Goal: Browse casually: Explore the website without a specific task or goal

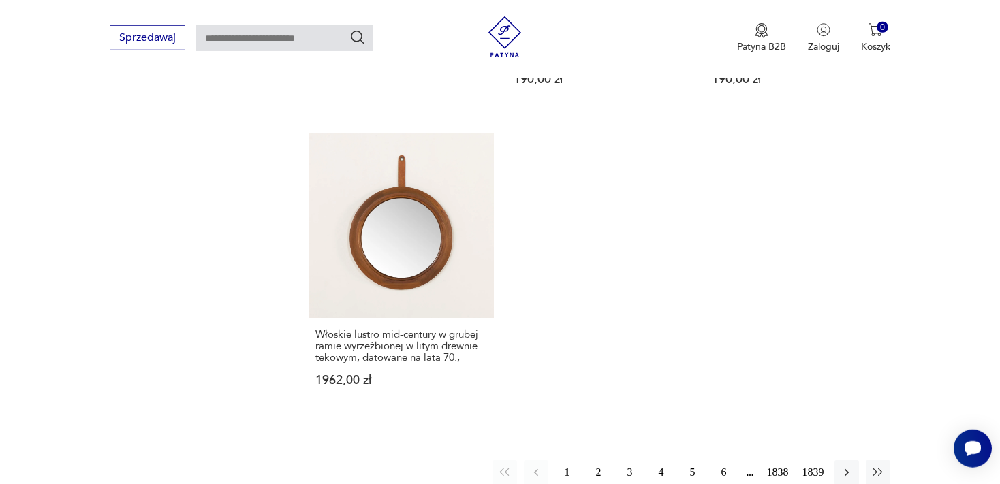
scroll to position [1847, 0]
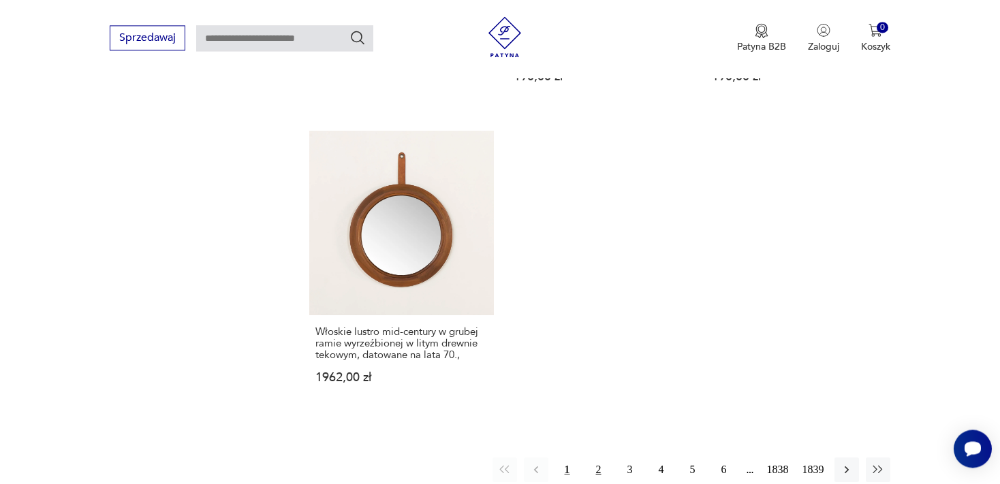
click at [596, 458] on button "2" at bounding box center [598, 470] width 25 height 25
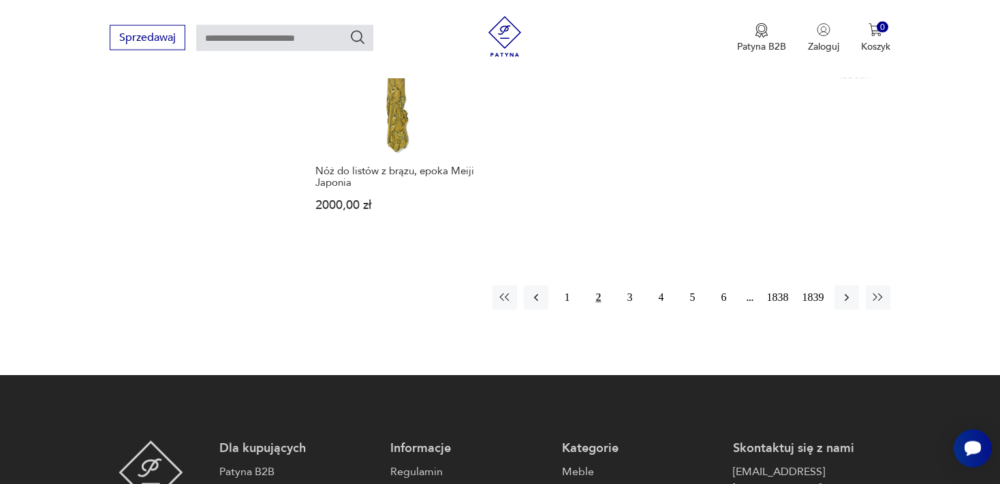
scroll to position [1973, 0]
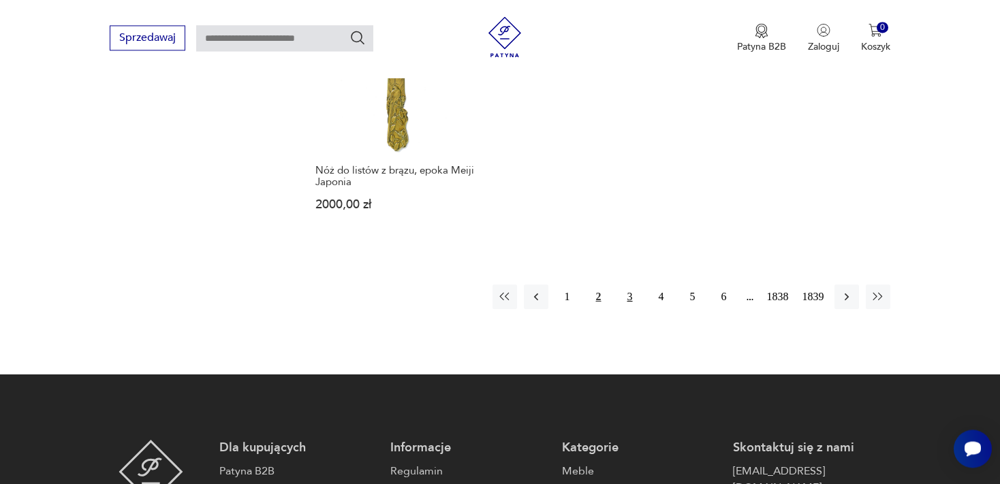
click at [628, 285] on button "3" at bounding box center [630, 297] width 25 height 25
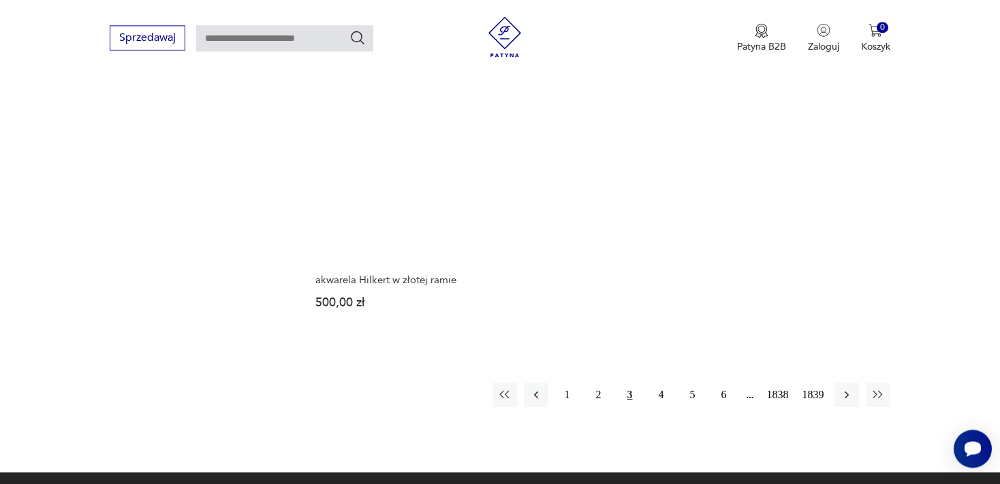
scroll to position [1853, 0]
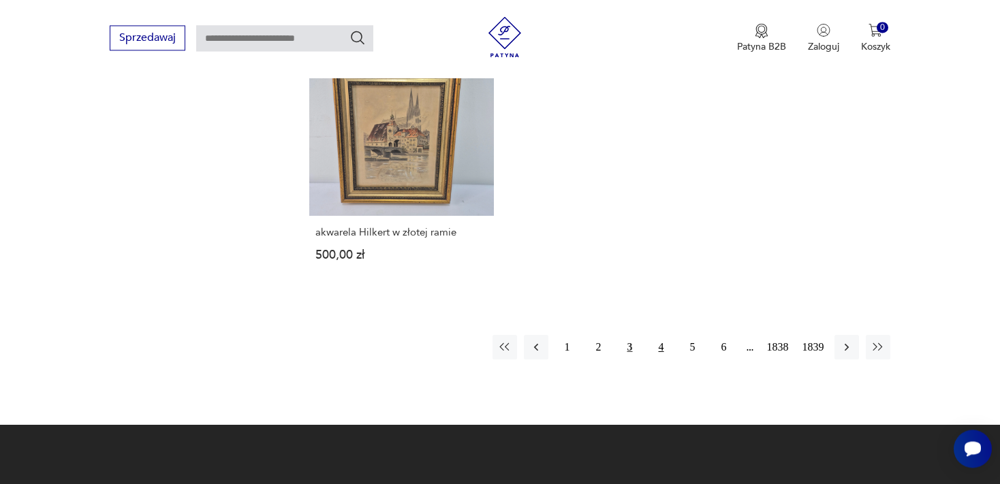
click at [660, 345] on button "4" at bounding box center [661, 347] width 25 height 25
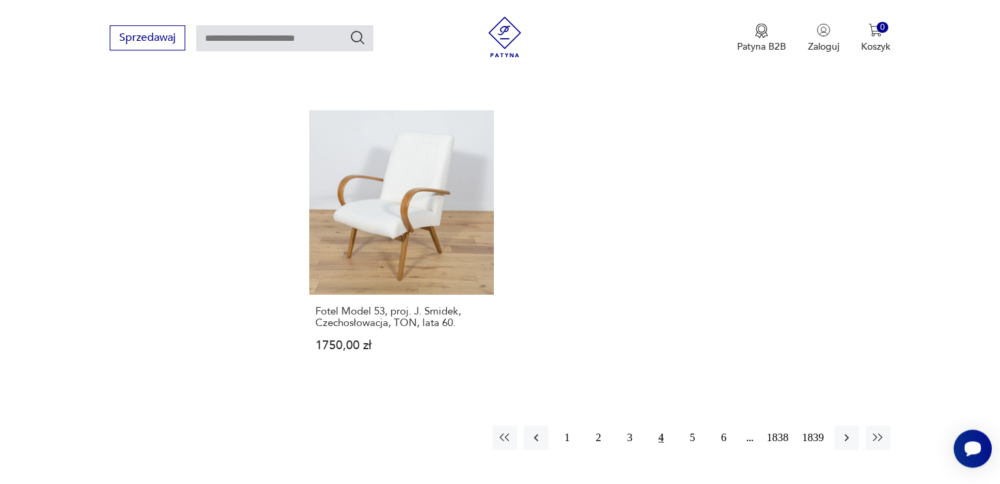
scroll to position [1817, 0]
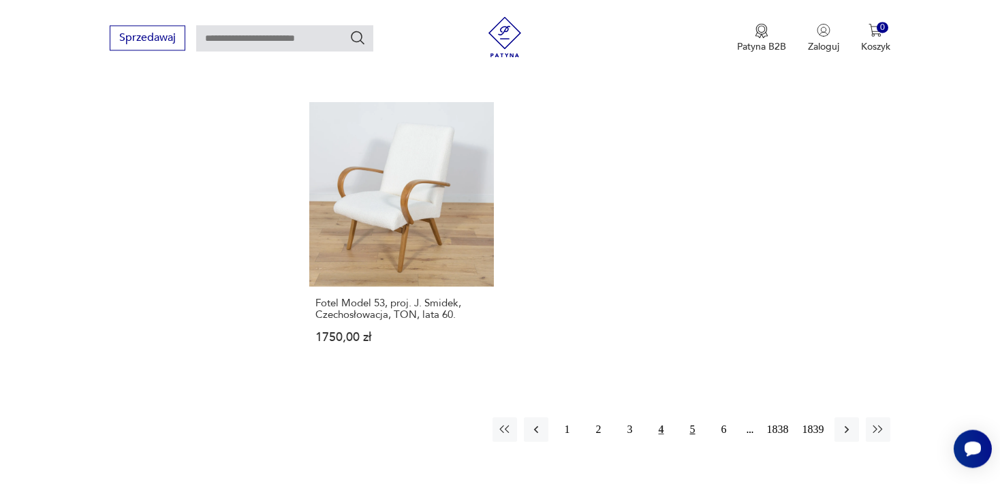
click at [692, 417] on button "5" at bounding box center [692, 429] width 25 height 25
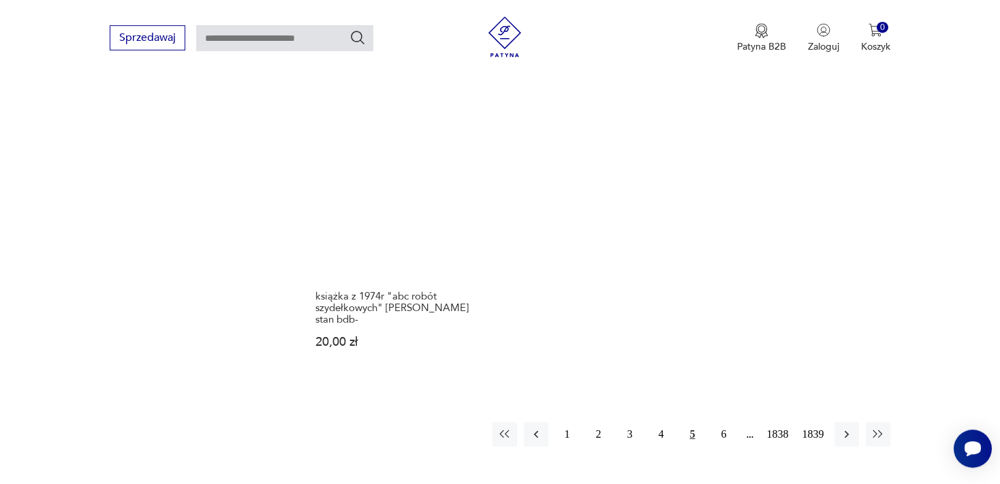
scroll to position [1841, 0]
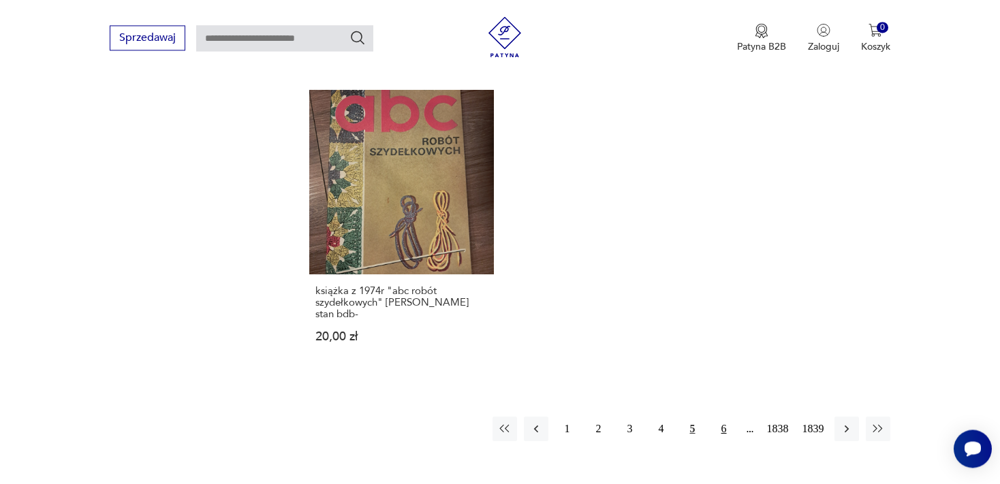
click at [722, 417] on button "6" at bounding box center [724, 429] width 25 height 25
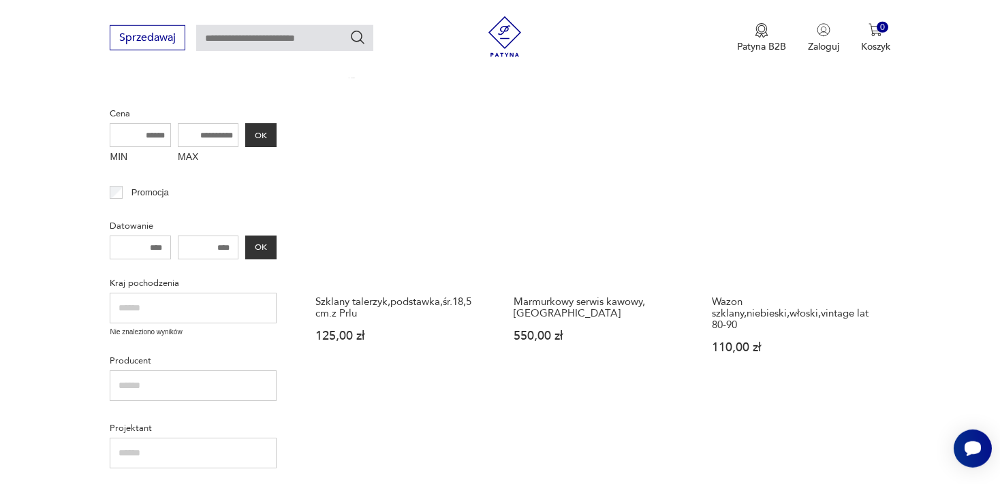
scroll to position [332, 0]
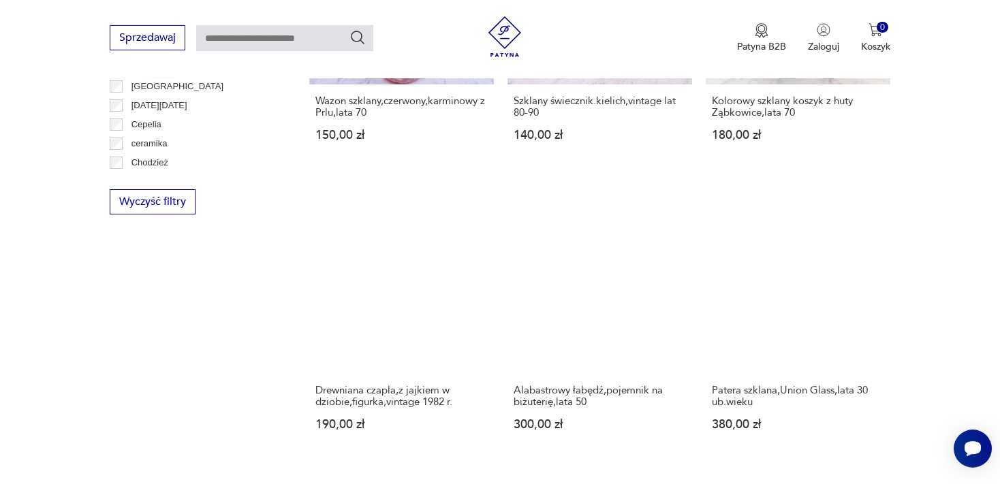
drag, startPoint x: 1001, startPoint y: 476, endPoint x: 1008, endPoint y: 477, distance: 6.8
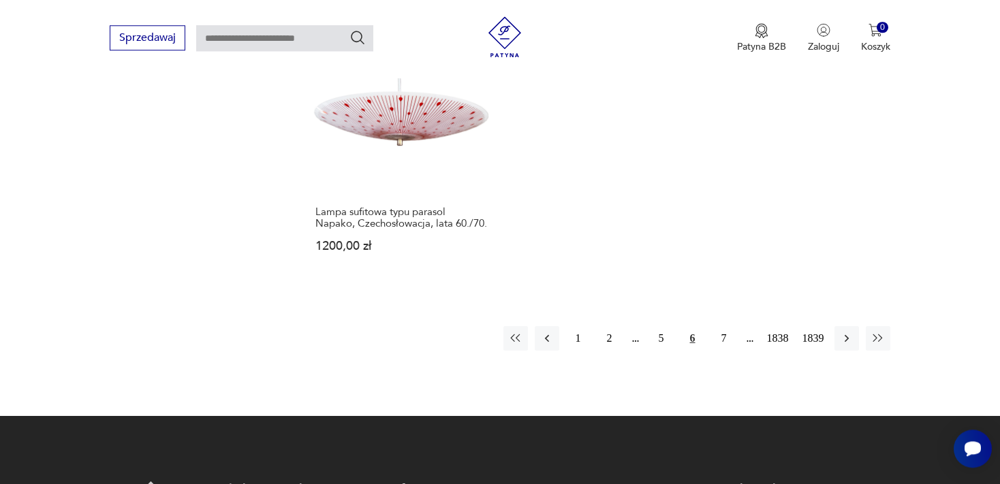
scroll to position [1901, 0]
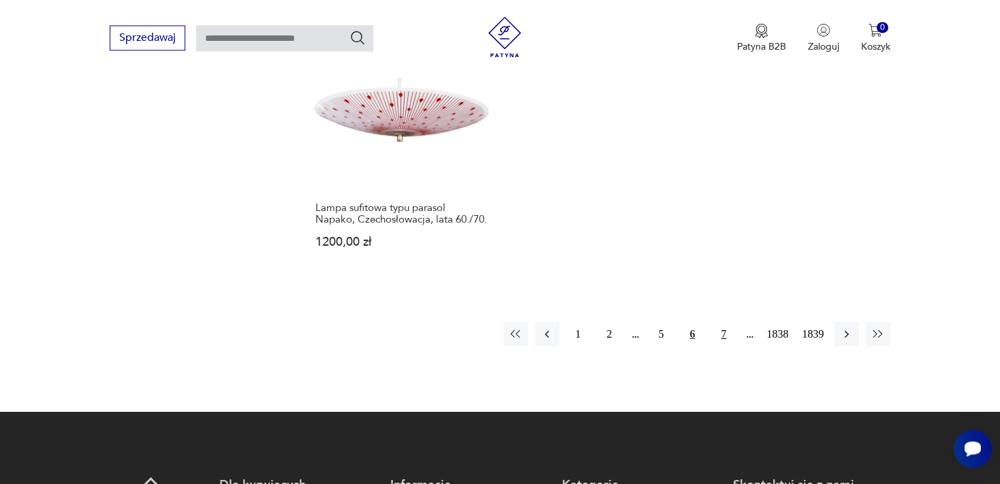
click at [724, 322] on button "7" at bounding box center [724, 334] width 25 height 25
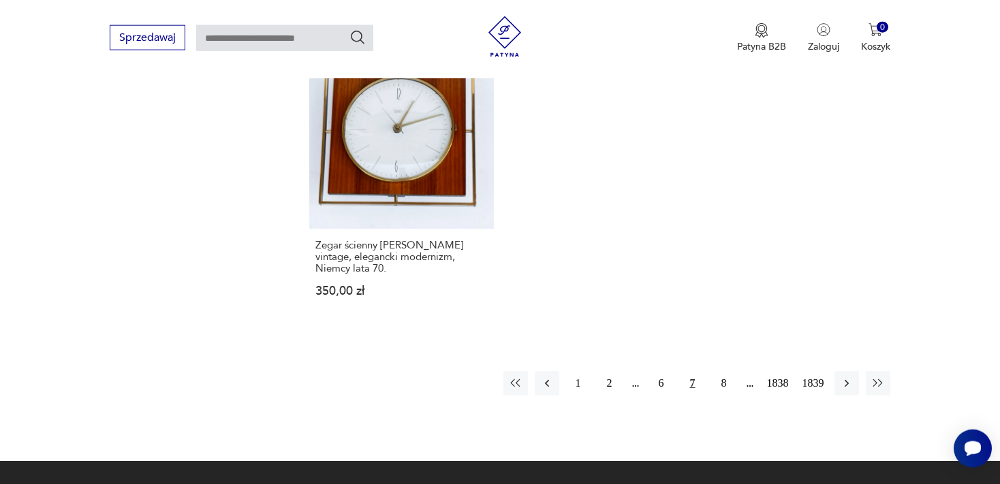
scroll to position [1853, 0]
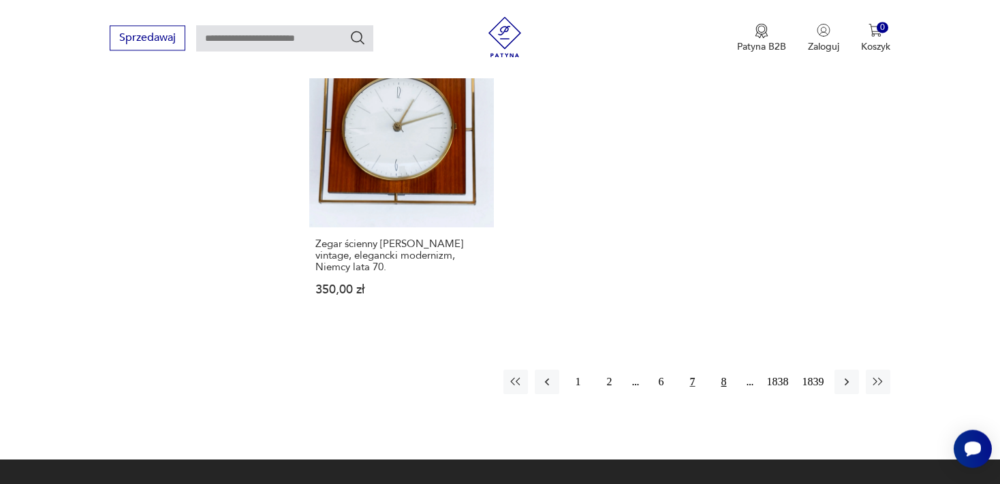
click at [721, 370] on button "8" at bounding box center [724, 382] width 25 height 25
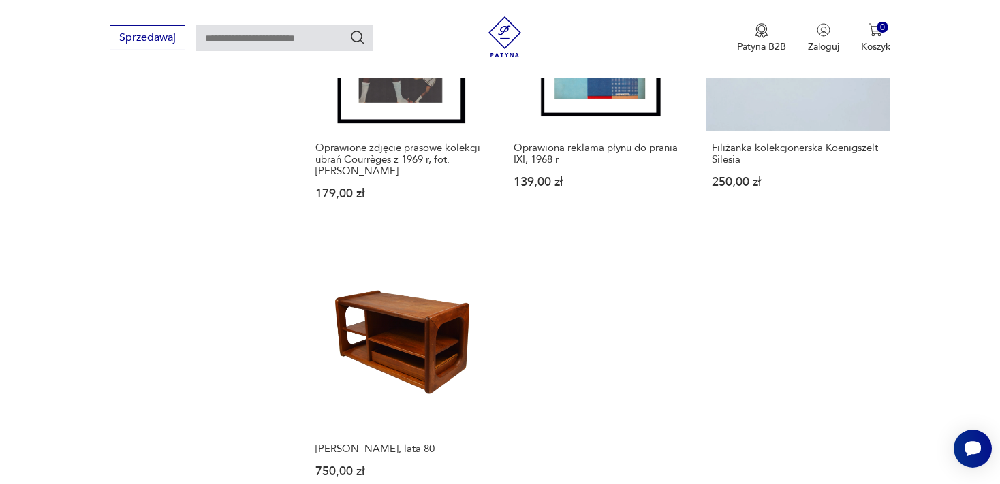
scroll to position [1686, 0]
